Goal: Task Accomplishment & Management: Manage account settings

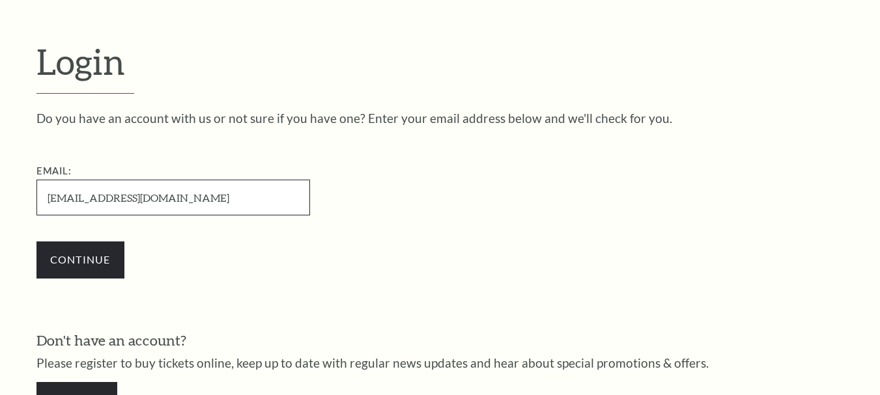
drag, startPoint x: 204, startPoint y: 202, endPoint x: 8, endPoint y: 222, distance: 197.1
paste input "oscarforman91"
type input "[EMAIL_ADDRESS][DOMAIN_NAME]"
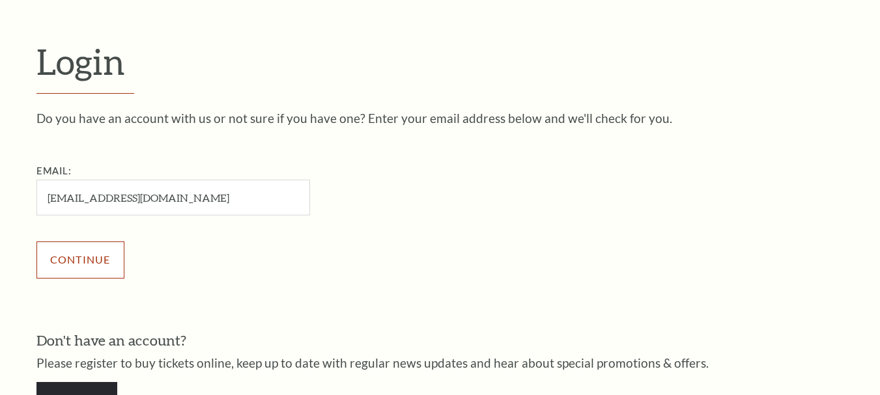
click at [71, 255] on input "Continue" at bounding box center [80, 260] width 88 height 36
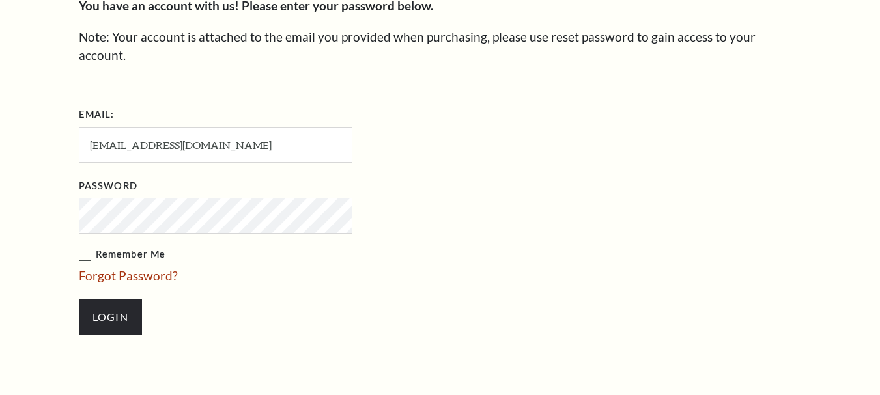
click at [79, 299] on input "Login" at bounding box center [110, 317] width 63 height 36
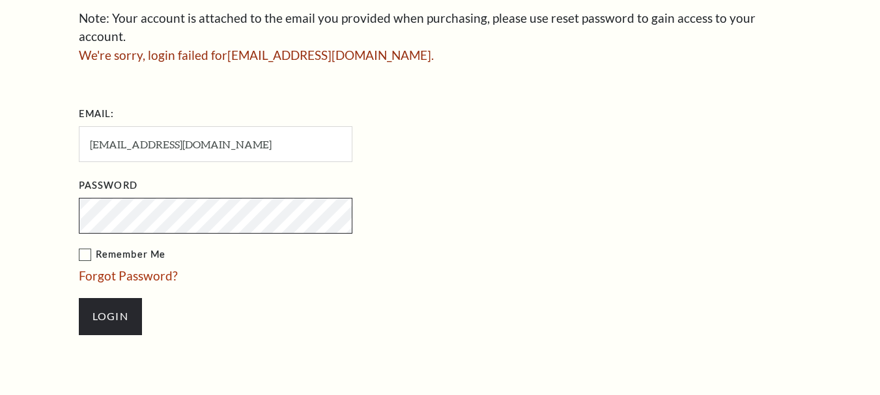
click at [79, 298] on input "Login" at bounding box center [110, 316] width 63 height 36
